Goal: Navigation & Orientation: Find specific page/section

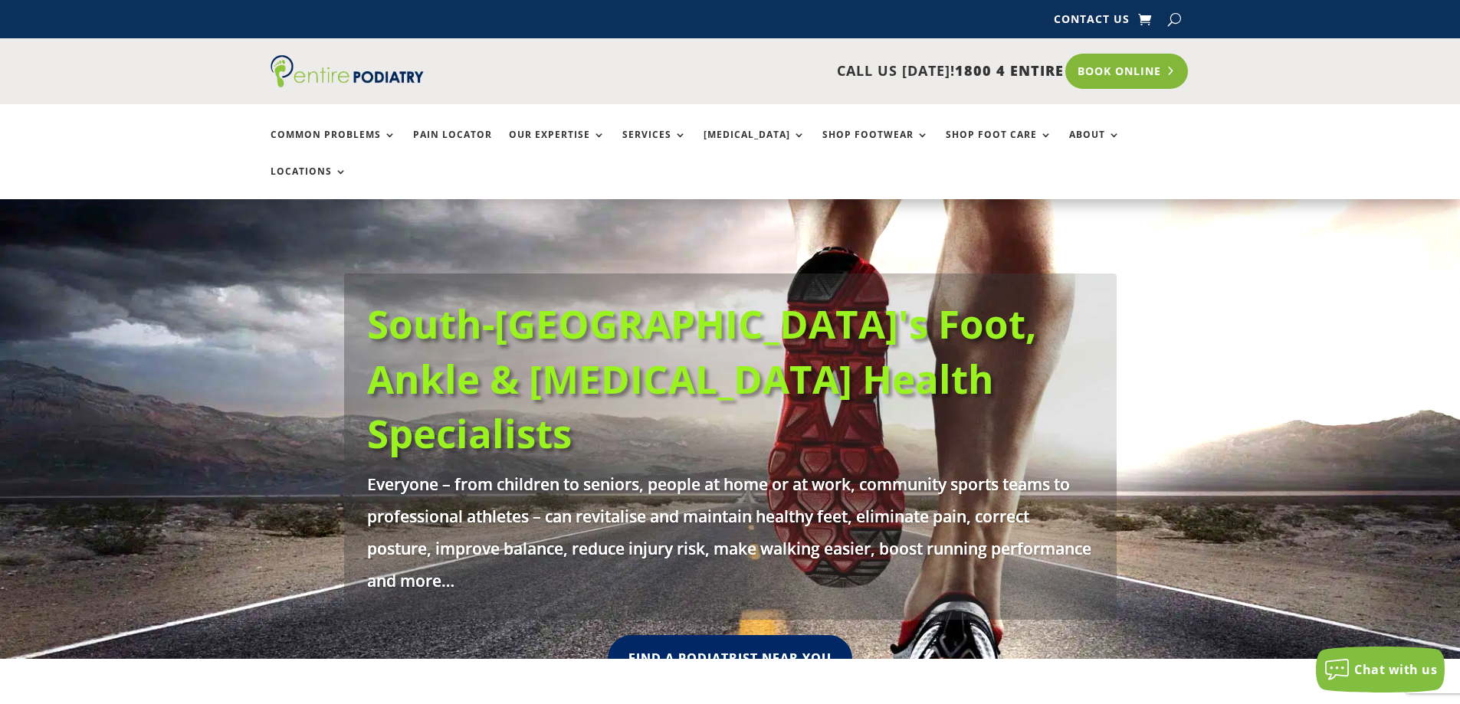
click at [1131, 64] on link "Book Online" at bounding box center [1126, 71] width 123 height 35
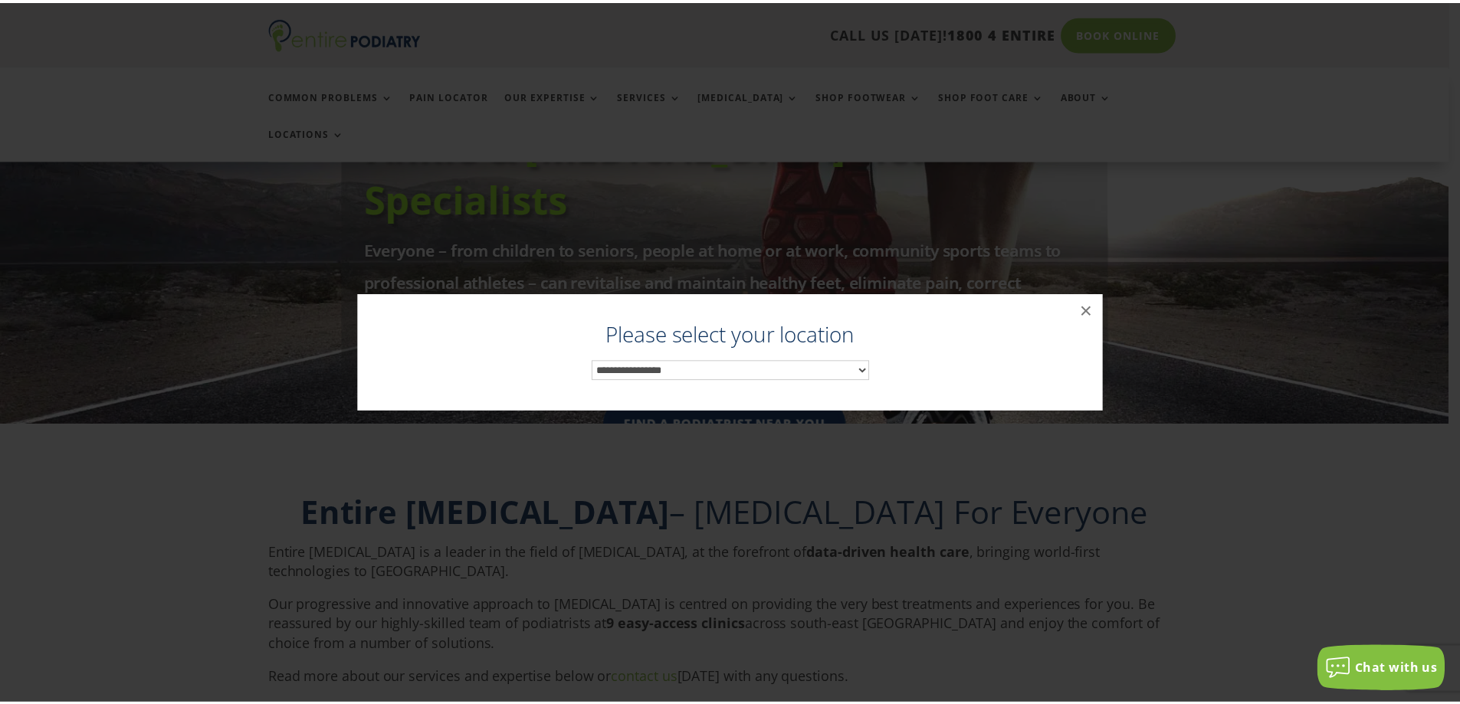
scroll to position [236, 0]
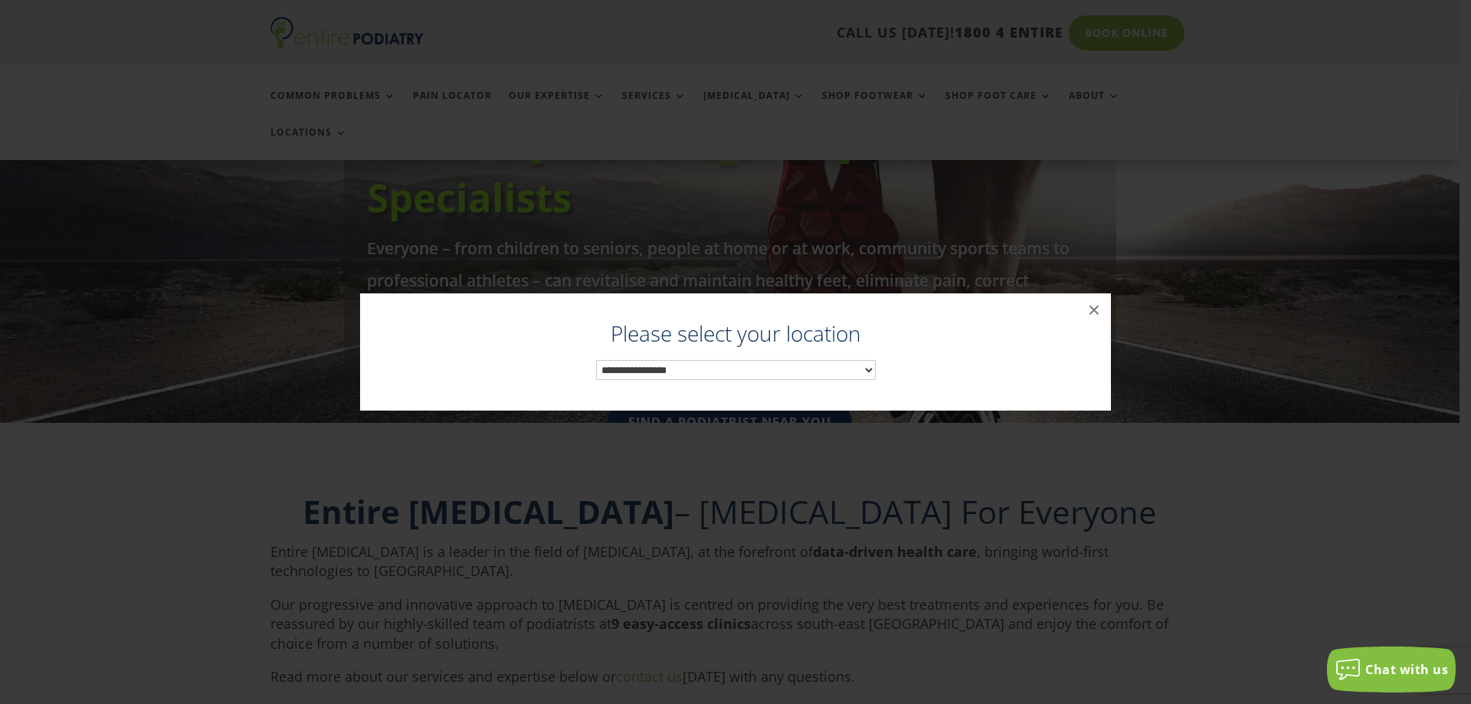
click at [713, 371] on select "**********" at bounding box center [736, 370] width 280 height 20
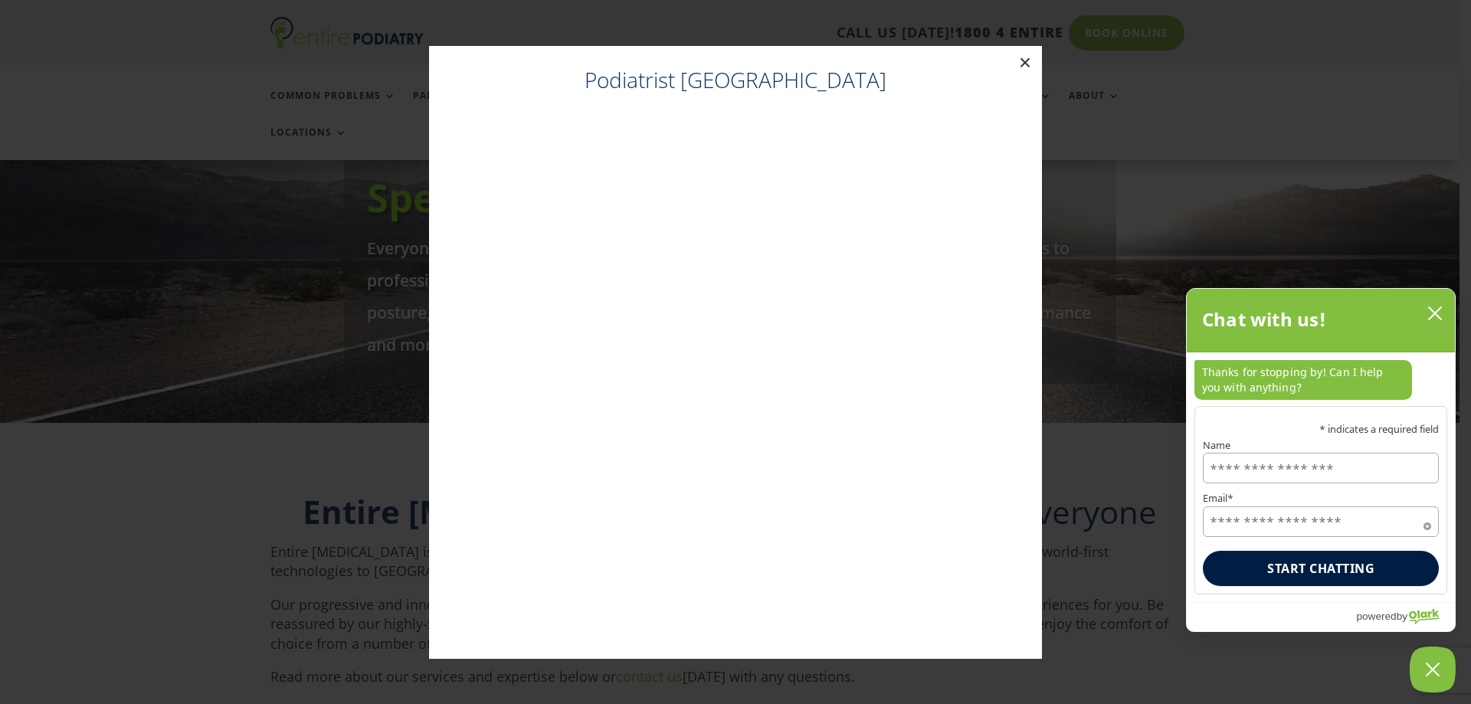
click at [1025, 57] on button "×" at bounding box center [1026, 63] width 34 height 34
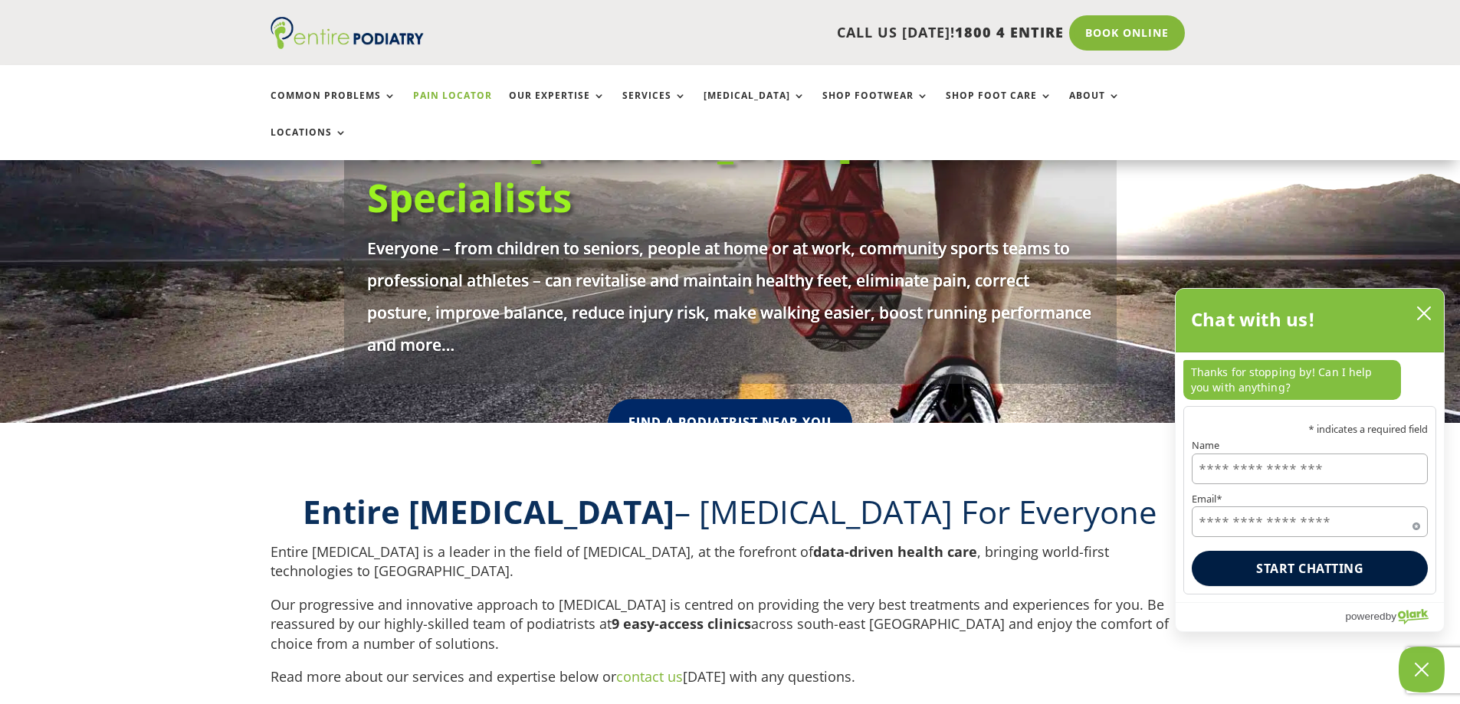
click at [455, 93] on link "Pain Locator" at bounding box center [452, 106] width 79 height 33
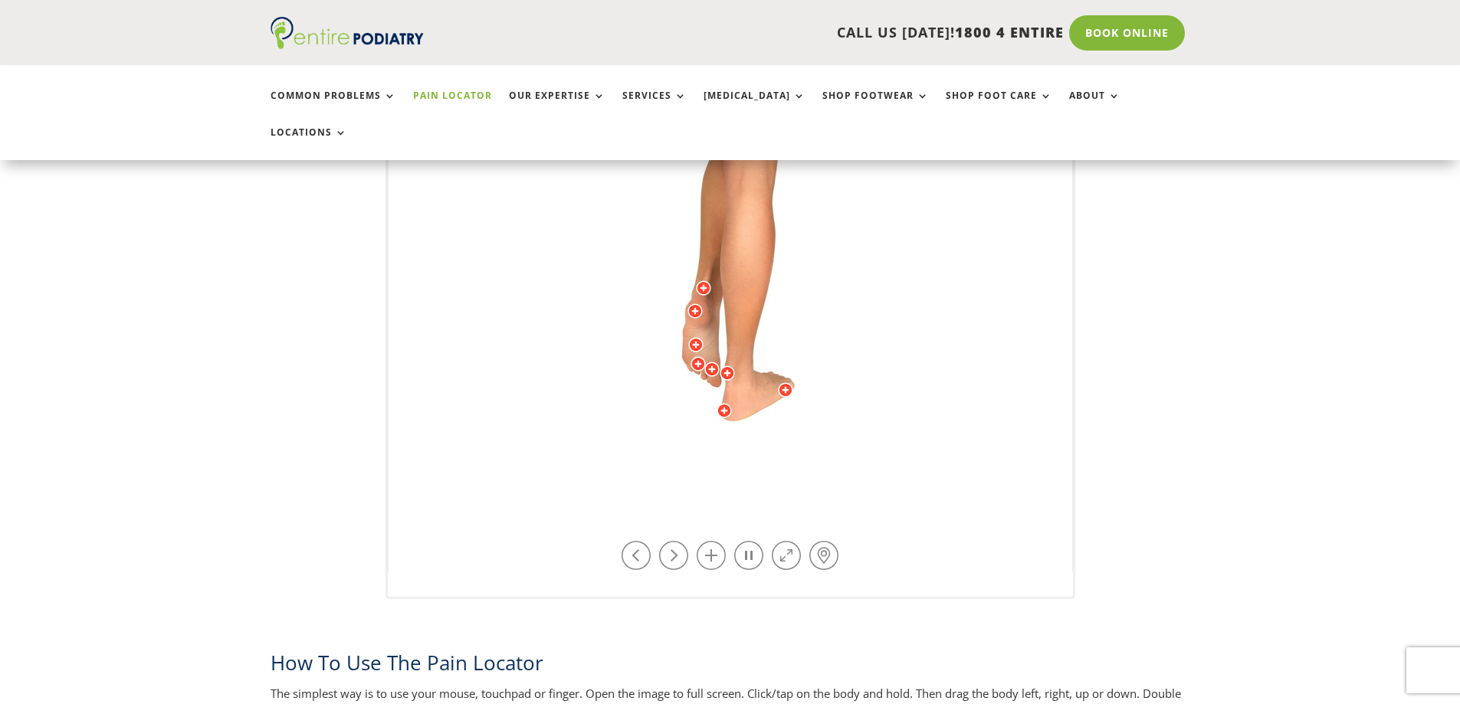
scroll to position [490, 0]
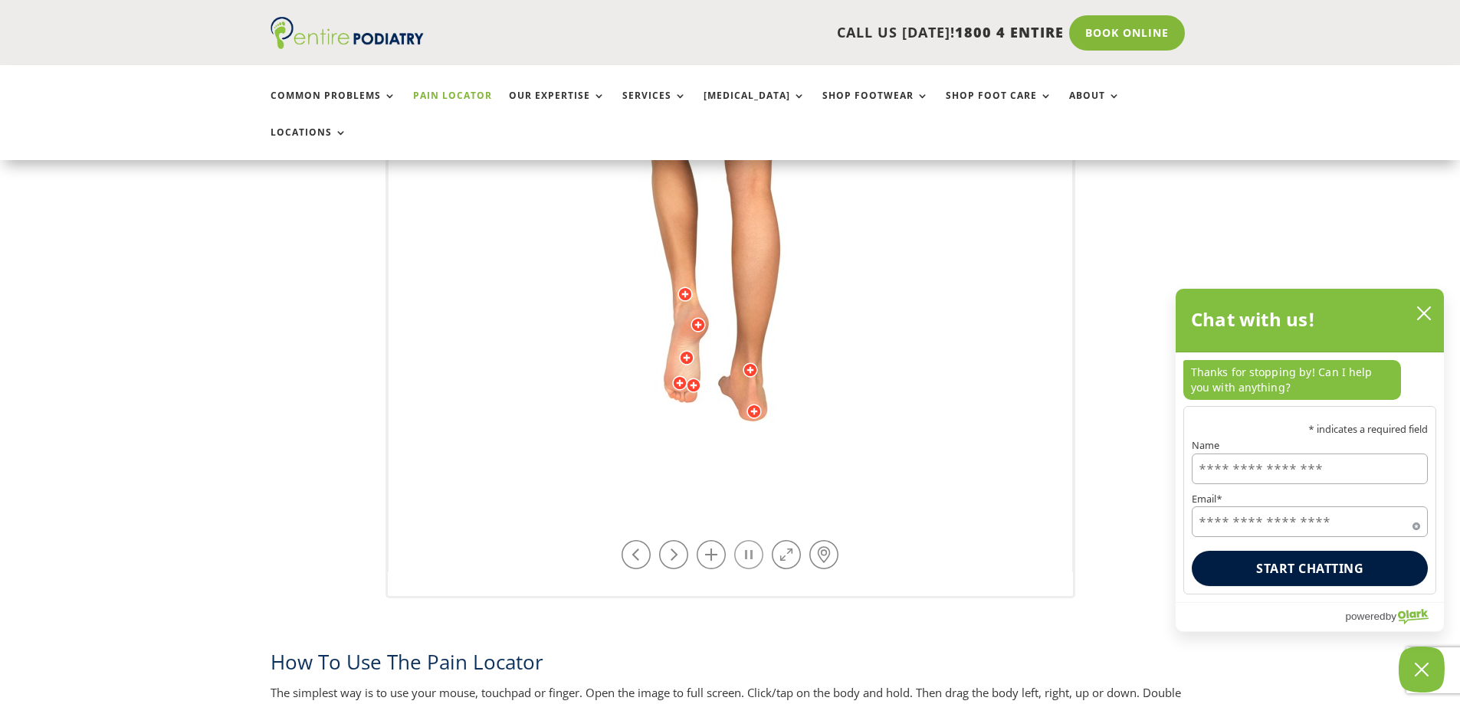
click at [748, 540] on link at bounding box center [748, 554] width 29 height 29
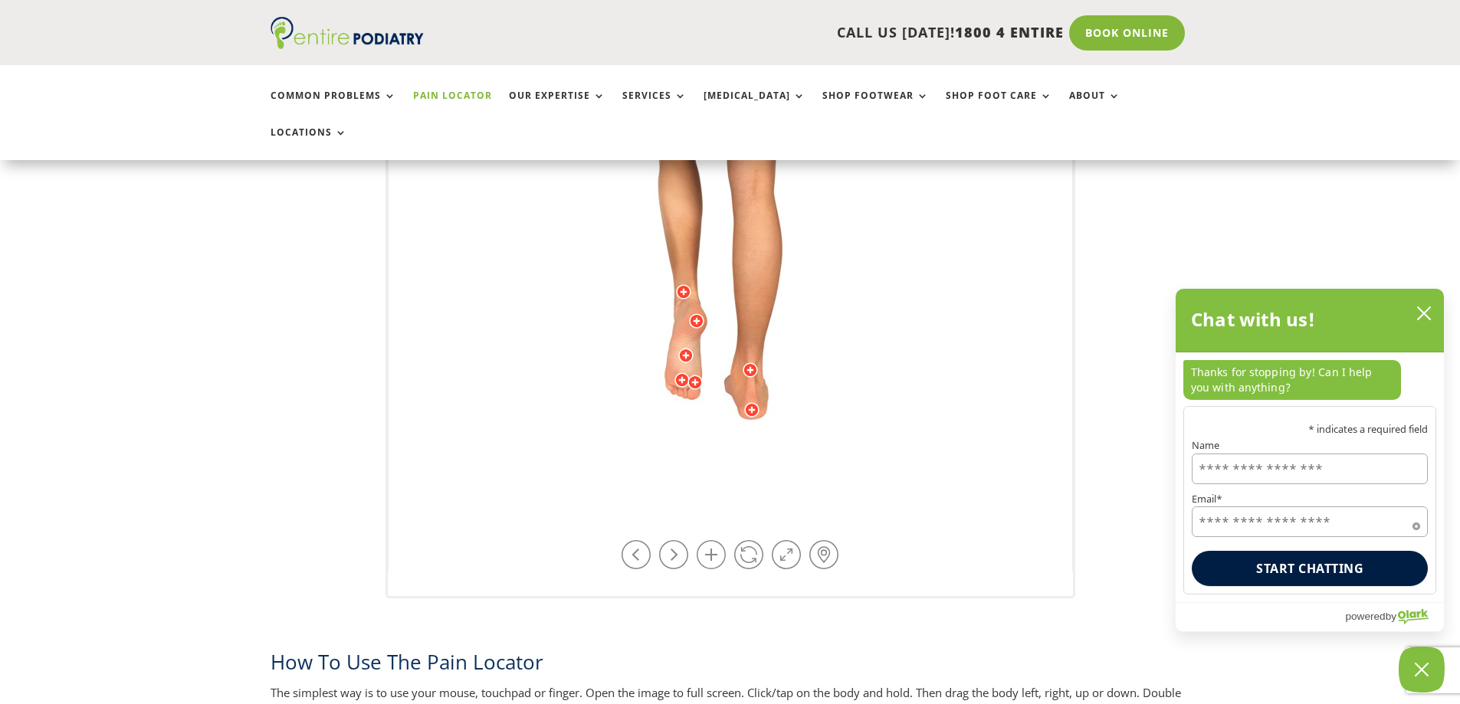
click at [752, 402] on div at bounding box center [751, 409] width 15 height 15
